Goal: Information Seeking & Learning: Learn about a topic

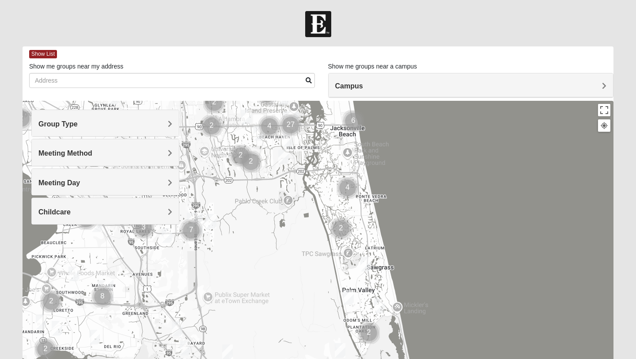
drag, startPoint x: 355, startPoint y: 297, endPoint x: 319, endPoint y: 137, distance: 163.5
click at [319, 137] on div at bounding box center [318, 277] width 591 height 353
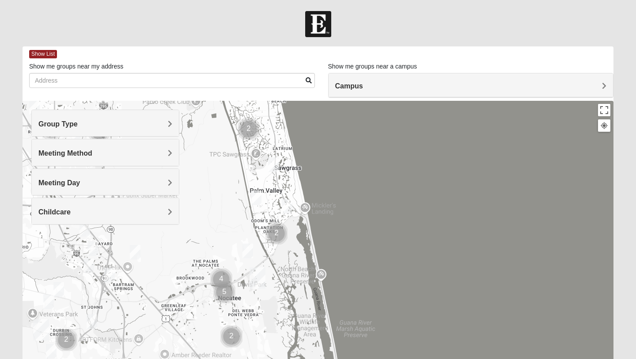
drag, startPoint x: 308, startPoint y: 266, endPoint x: 222, endPoint y: 173, distance: 126.9
click at [222, 173] on div at bounding box center [318, 277] width 591 height 353
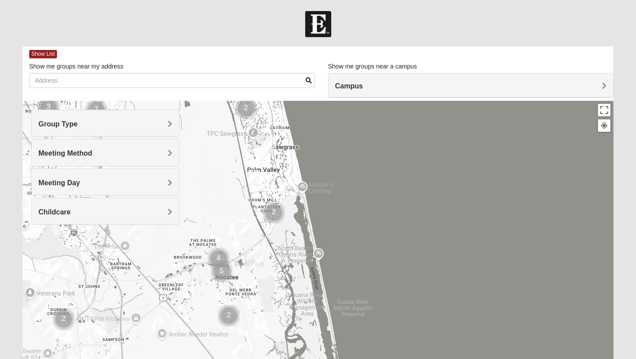
drag, startPoint x: 297, startPoint y: 272, endPoint x: 298, endPoint y: 257, distance: 14.6
click at [298, 257] on div at bounding box center [318, 277] width 591 height 353
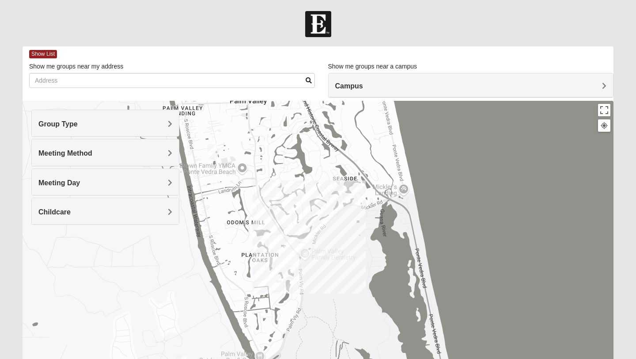
drag, startPoint x: 277, startPoint y: 175, endPoint x: 346, endPoint y: 339, distance: 177.4
click at [346, 339] on div at bounding box center [318, 277] width 591 height 353
click at [290, 270] on div at bounding box center [318, 277] width 591 height 353
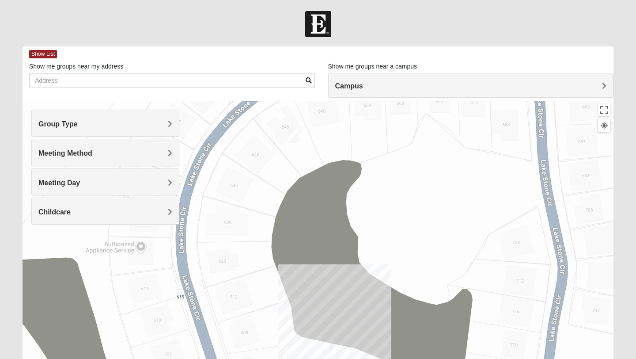
click at [292, 133] on img "Closed Mixed Kirkman 32082" at bounding box center [293, 135] width 11 height 15
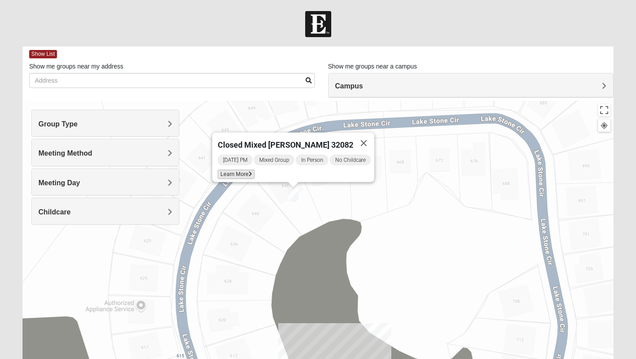
click at [229, 170] on span "Learn More" at bounding box center [236, 174] width 37 height 9
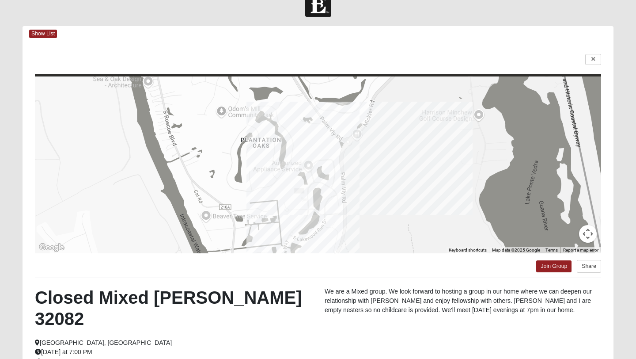
scroll to position [18, 0]
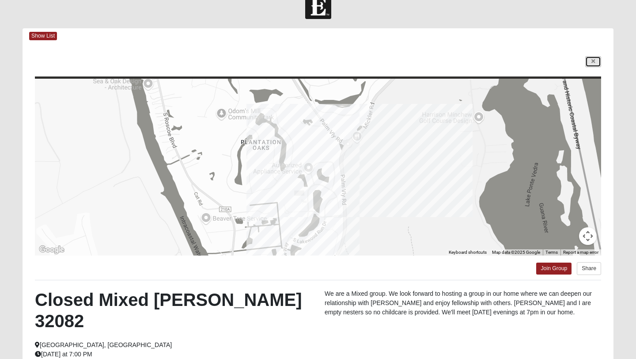
click at [594, 64] on link at bounding box center [593, 61] width 16 height 11
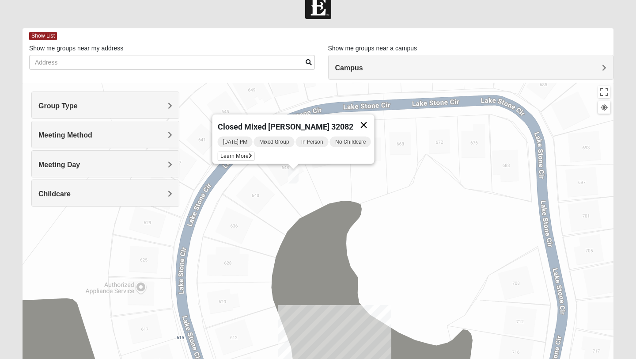
click at [369, 121] on button "Close" at bounding box center [363, 124] width 21 height 21
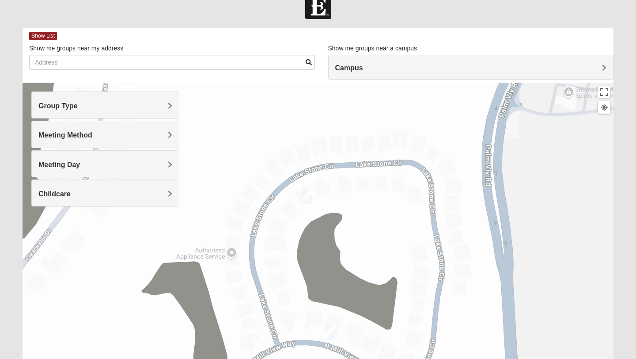
click at [329, 332] on img "Mixed Reed 32081" at bounding box center [330, 332] width 11 height 15
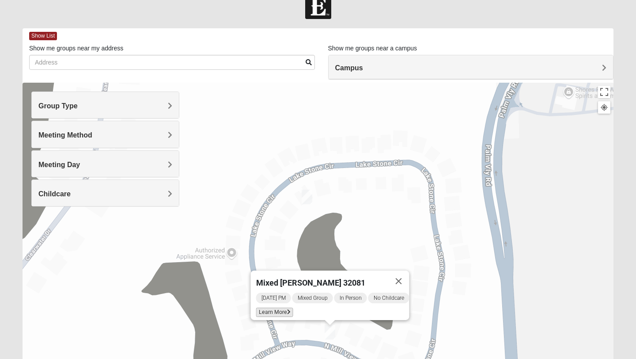
click at [266, 307] on span "Learn More" at bounding box center [274, 311] width 37 height 9
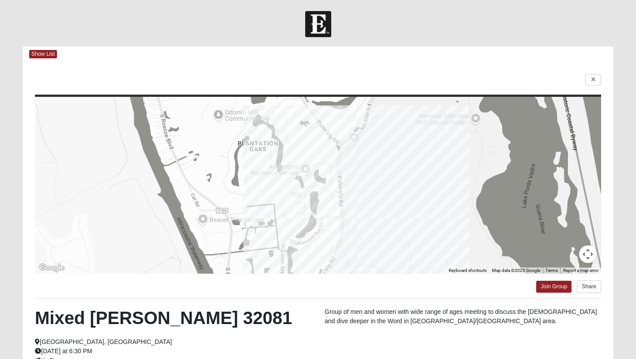
scroll to position [1, 0]
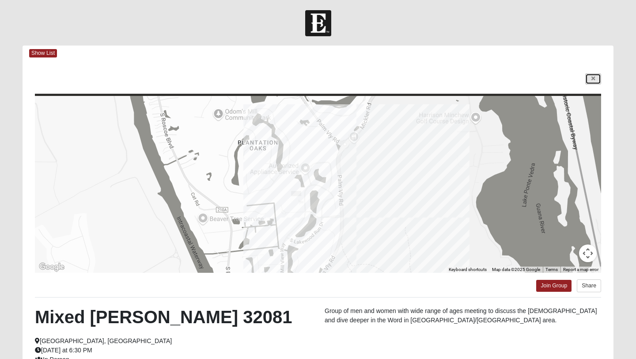
click at [594, 81] on icon at bounding box center [593, 78] width 4 height 5
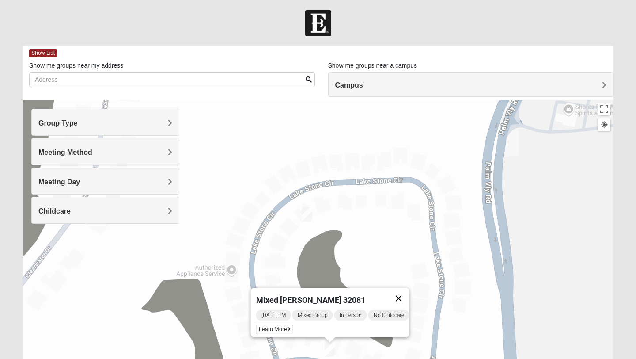
click at [404, 292] on button "Close" at bounding box center [398, 298] width 21 height 21
